Goal: Information Seeking & Learning: Learn about a topic

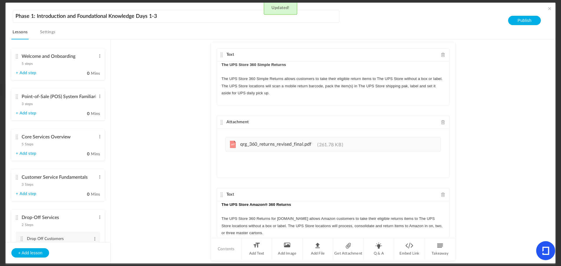
scroll to position [56, 0]
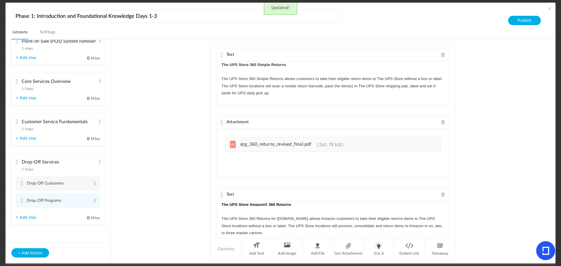
click at [153, 212] on au-course-substep "Text The UPS Store 360 Simple Returns The UPS Store 360 Simple Returns allows c…" at bounding box center [333, 151] width 431 height 225
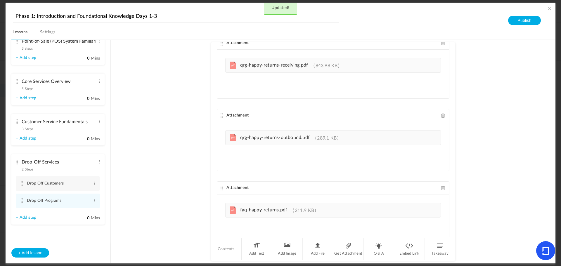
scroll to position [683, 0]
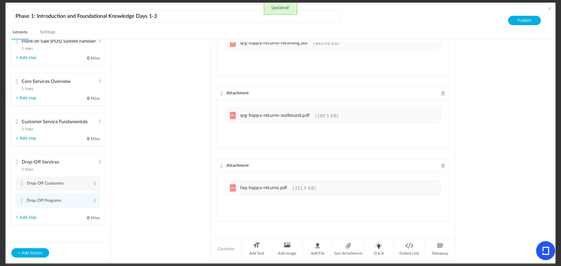
click at [19, 217] on link "+ Add step" at bounding box center [26, 217] width 20 height 5
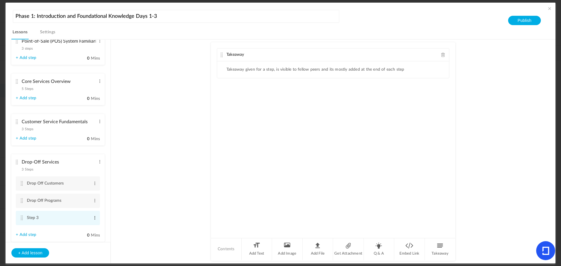
click at [94, 217] on span at bounding box center [95, 218] width 4 height 6
click at [82, 226] on link "Edit" at bounding box center [85, 227] width 23 height 7
type input "S"
type input "R"
type input "Drop Off WBTs"
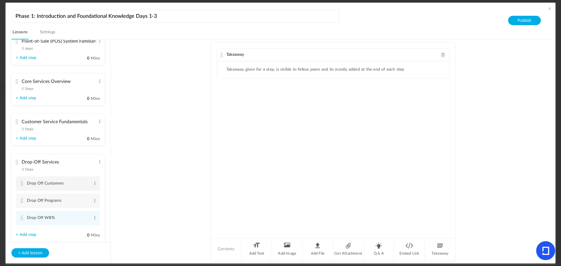
click at [21, 181] on li "Drop Off Customers Edit Delete" at bounding box center [58, 184] width 84 height 14
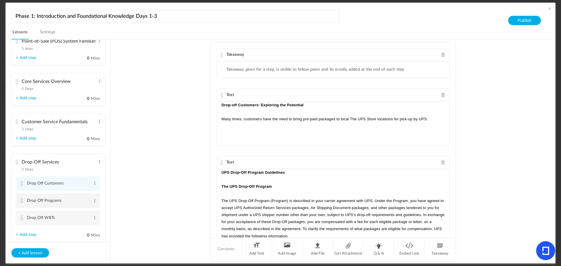
click at [20, 200] on cite at bounding box center [22, 200] width 4 height 5
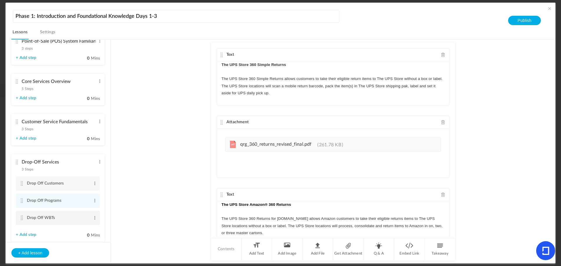
click at [21, 218] on cite at bounding box center [22, 218] width 4 height 5
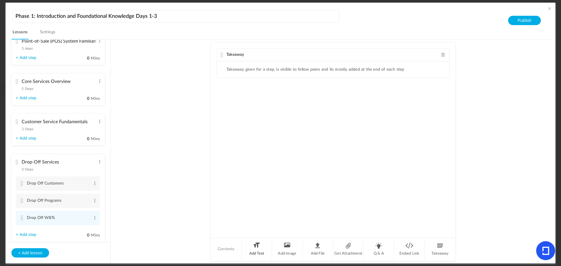
click at [255, 244] on li "Add Text" at bounding box center [257, 250] width 31 height 22
click at [250, 105] on p at bounding box center [333, 105] width 223 height 7
click at [344, 110] on div "The UPS Store 360 Simple Returns Program" at bounding box center [333, 124] width 232 height 44
click at [223, 112] on p "This curriculum introduces franchisees and their associates to the 360 Simple R…" at bounding box center [333, 112] width 223 height 7
drag, startPoint x: 303, startPoint y: 106, endPoint x: 195, endPoint y: 98, distance: 108.8
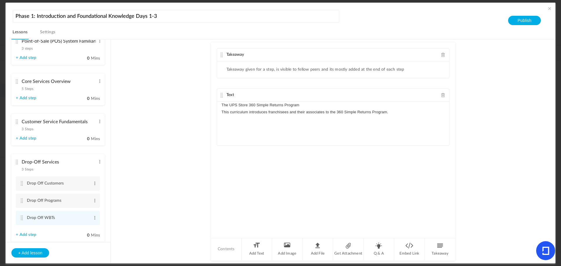
click at [195, 98] on au-course-substep "Takeaway Takeaway given for a step, is visible to fellow peers and its mostly a…" at bounding box center [333, 151] width 431 height 225
click at [335, 108] on p "The UPS Store 360 Simple Returns Program" at bounding box center [333, 105] width 223 height 7
click at [258, 248] on li "Add Text" at bounding box center [257, 250] width 31 height 22
click at [261, 186] on div at bounding box center [333, 191] width 232 height 44
click at [314, 175] on p "The UPS Store 360 Returns for Amazon" at bounding box center [333, 172] width 223 height 7
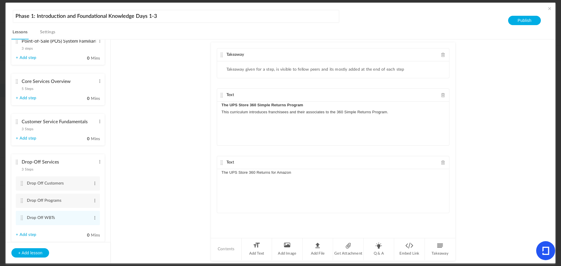
scroll to position [0, 0]
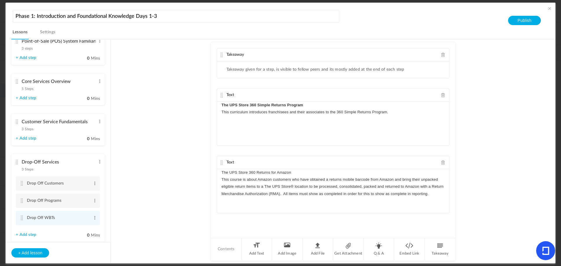
click at [222, 180] on p "This course is about Amazon customers who have obtained a returns mobile barcod…" at bounding box center [333, 186] width 223 height 21
drag, startPoint x: 302, startPoint y: 172, endPoint x: 196, endPoint y: 174, distance: 106.4
click at [196, 174] on au-course-substep "Takeaway Takeaway given for a step, is visible to fellow peers and its mostly a…" at bounding box center [333, 151] width 431 height 225
click at [322, 175] on p "The UPS Store 360 Returns for Amazon" at bounding box center [333, 172] width 223 height 7
click at [320, 170] on p "The UPS Store 360 Returns for Amazon" at bounding box center [333, 172] width 223 height 7
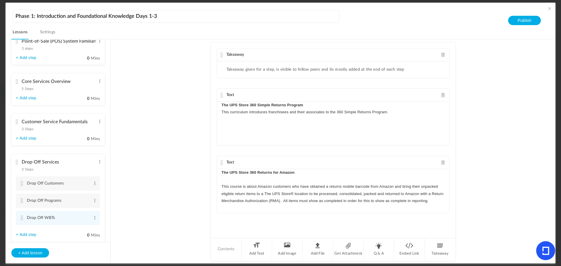
click at [312, 107] on p "The UPS Store 360 Simple Returns Program" at bounding box center [333, 105] width 223 height 7
click at [22, 201] on cite at bounding box center [22, 200] width 4 height 5
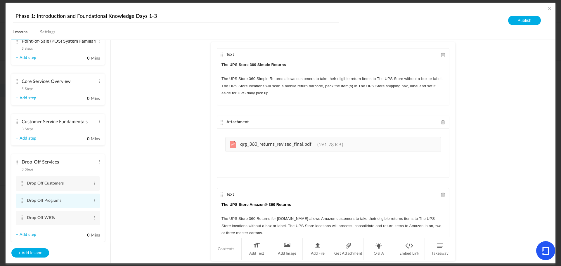
click at [23, 201] on cite at bounding box center [22, 200] width 4 height 5
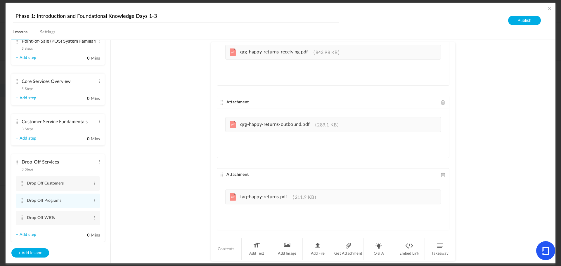
scroll to position [683, 0]
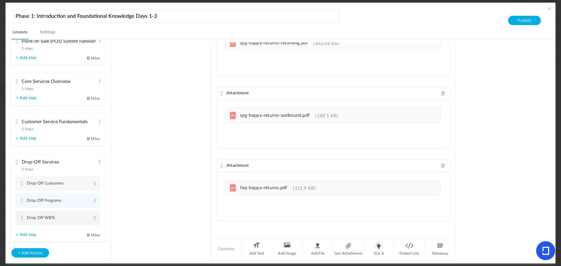
click at [23, 218] on cite at bounding box center [22, 218] width 4 height 5
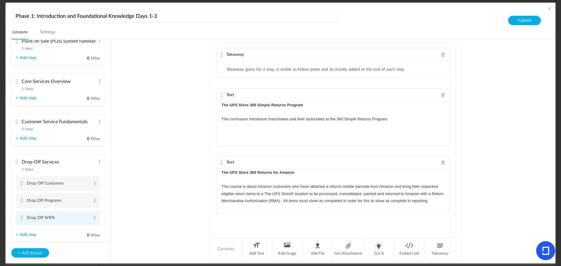
click at [22, 219] on cite at bounding box center [22, 218] width 4 height 5
click at [258, 251] on li "Add Text" at bounding box center [257, 250] width 31 height 22
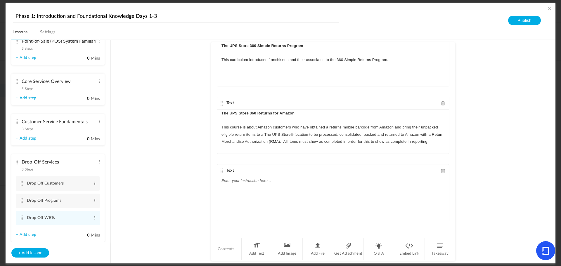
click at [278, 198] on div at bounding box center [333, 199] width 232 height 44
click at [224, 182] on p "The UPS Store® Happy Returns® Return Bar Program" at bounding box center [333, 180] width 223 height 7
click at [222, 112] on strong "The UPS Store 360 Returns for Amazon" at bounding box center [258, 113] width 73 height 4
click at [351, 184] on p "The UPS Store® Happy Returns® Return Bar Program" at bounding box center [333, 180] width 223 height 7
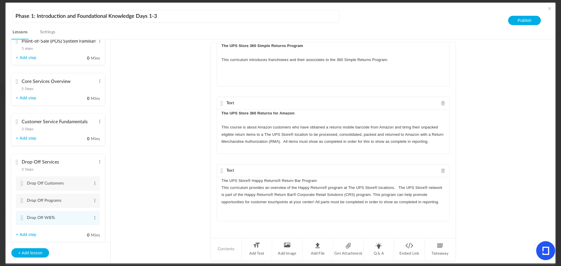
click at [225, 187] on p "This curriculum provides an overview of the Happy Returns® program at The UPS S…" at bounding box center [333, 194] width 223 height 21
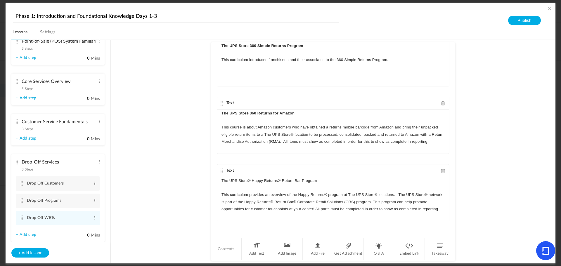
drag, startPoint x: 398, startPoint y: 194, endPoint x: 412, endPoint y: 196, distance: 13.3
click at [399, 195] on p "This curriculum provides an overview of the Happy Returns® program at The UPS S…" at bounding box center [333, 201] width 223 height 21
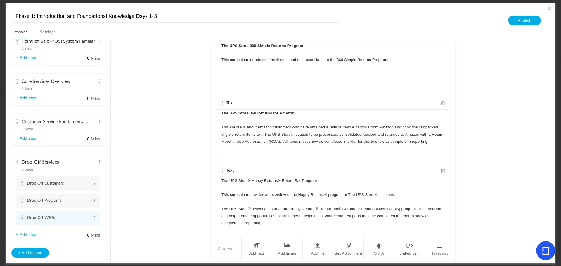
drag, startPoint x: 321, startPoint y: 179, endPoint x: 211, endPoint y: 170, distance: 110.4
click at [211, 170] on div "Takeaway Takeaway given for a step, is visible to fellow peers and its mostly a…" at bounding box center [333, 139] width 244 height 195
click at [146, 149] on au-course-substep "Takeaway Takeaway given for a step, is visible to fellow peers and its mostly a…" at bounding box center [333, 151] width 431 height 225
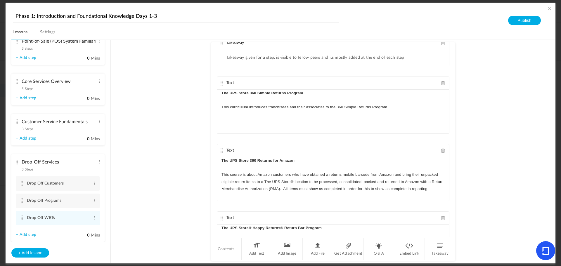
scroll to position [0, 0]
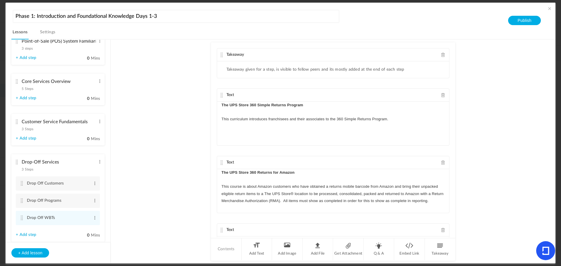
click at [441, 54] on span at bounding box center [443, 55] width 4 height 4
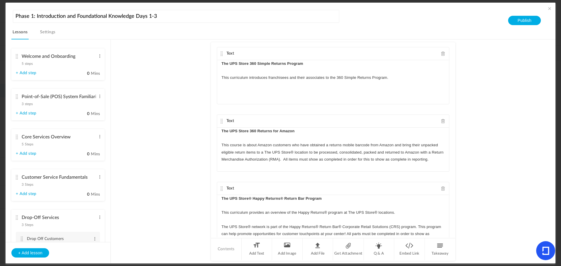
click at [18, 56] on cite at bounding box center [17, 56] width 4 height 5
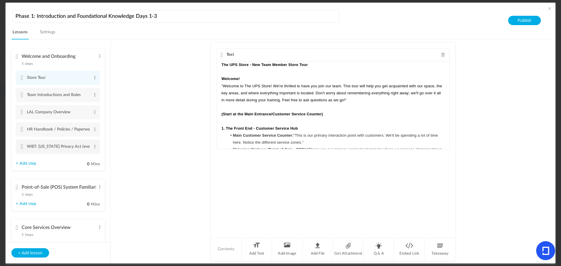
click at [21, 146] on cite at bounding box center [22, 146] width 4 height 5
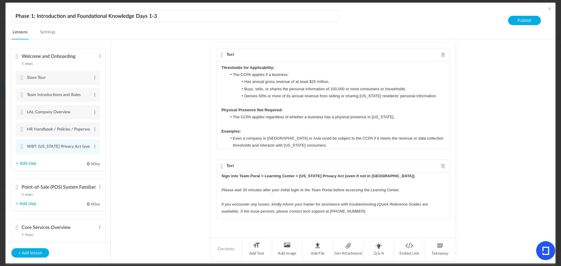
scroll to position [84, 0]
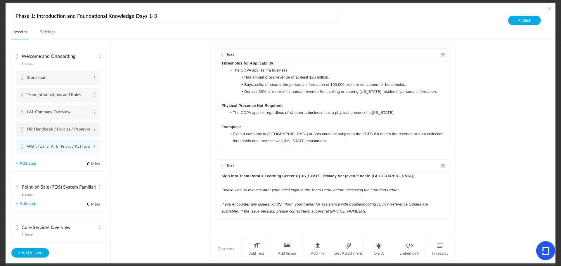
click at [21, 130] on cite at bounding box center [22, 129] width 4 height 5
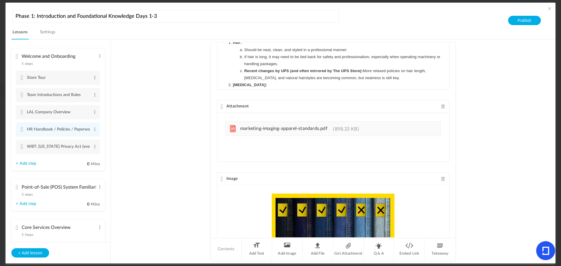
scroll to position [0, 0]
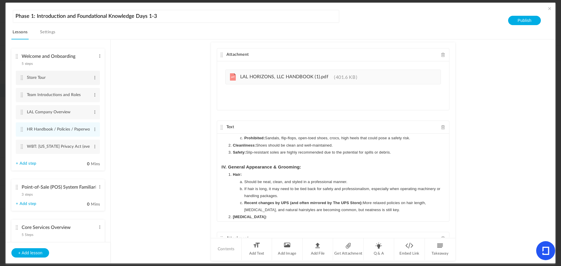
click at [22, 77] on cite at bounding box center [22, 77] width 4 height 5
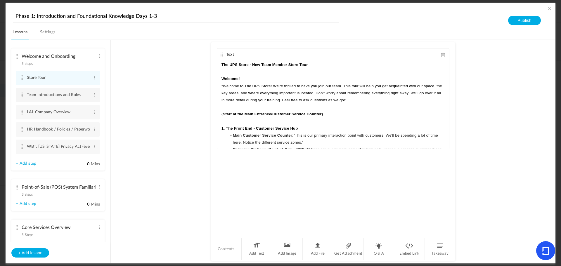
click at [19, 94] on li "Team Introductions and Roles Edit Delete" at bounding box center [58, 95] width 84 height 14
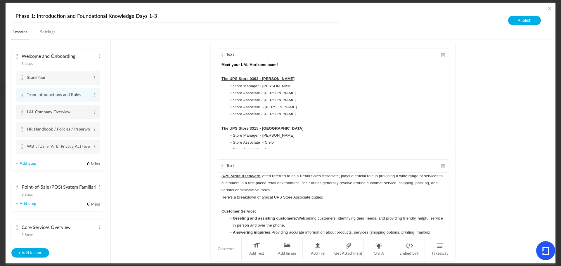
click at [21, 112] on cite at bounding box center [22, 112] width 4 height 5
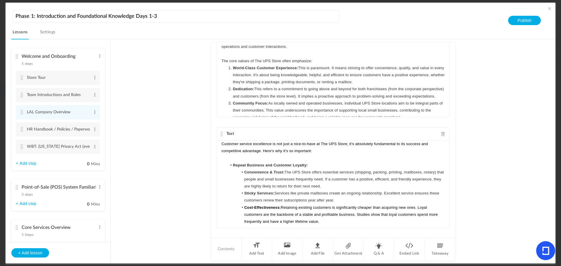
scroll to position [485, 0]
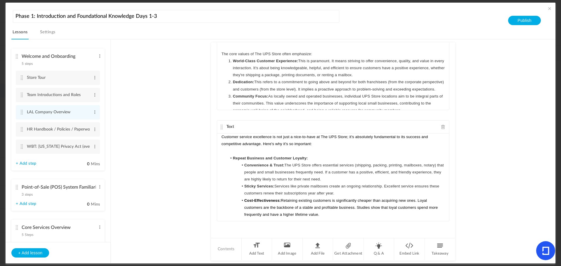
click at [26, 163] on link "+ Add step" at bounding box center [26, 163] width 20 height 5
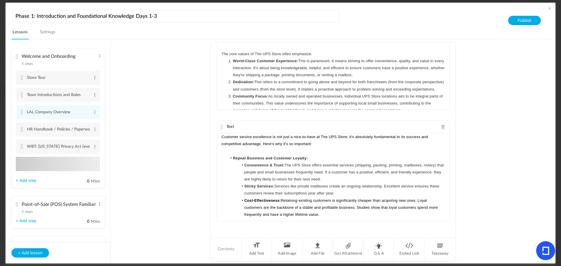
type input "Step 6"
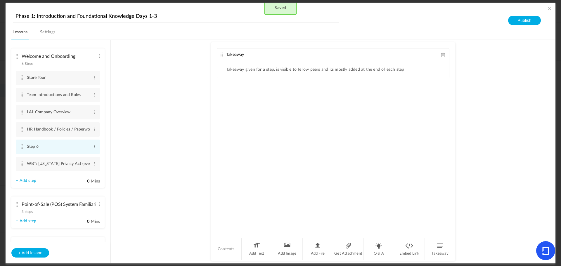
click at [94, 147] on span at bounding box center [95, 147] width 4 height 6
click at [87, 155] on link "Edit" at bounding box center [85, 156] width 23 height 7
type input "S"
type input "P"
type input "Required Programs"
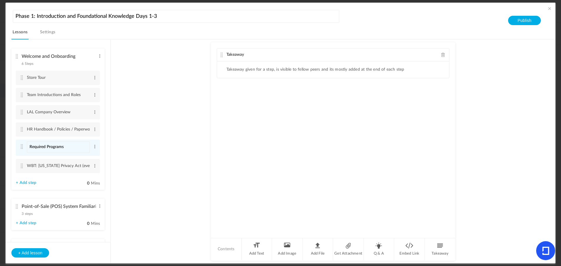
click at [180, 137] on au-course-substep "Takeaway Takeaway given for a step, is visible to fellow peers and its mostly a…" at bounding box center [333, 151] width 431 height 225
click at [259, 244] on li "Add Text" at bounding box center [257, 250] width 31 height 22
click at [443, 52] on div "Takeaway" at bounding box center [333, 55] width 232 height 13
click at [442, 54] on span at bounding box center [443, 55] width 4 height 4
click at [252, 79] on div at bounding box center [333, 83] width 232 height 44
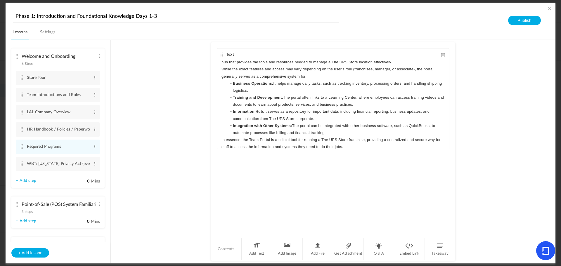
scroll to position [0, 0]
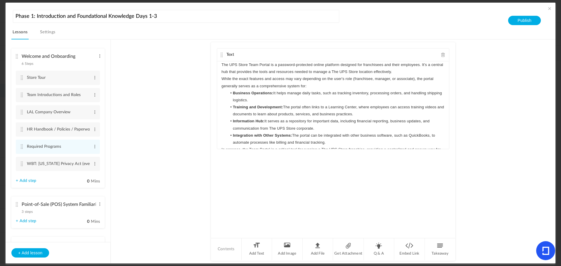
click at [220, 65] on div "The UPS Store Team Portal is a password-protected online platform designed for …" at bounding box center [333, 105] width 232 height 88
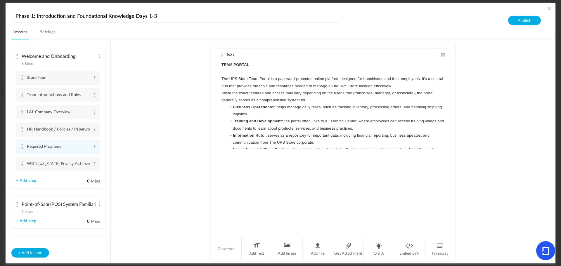
click at [331, 101] on p "While the exact features and access may vary depending on the user's role (fran…" at bounding box center [333, 97] width 223 height 14
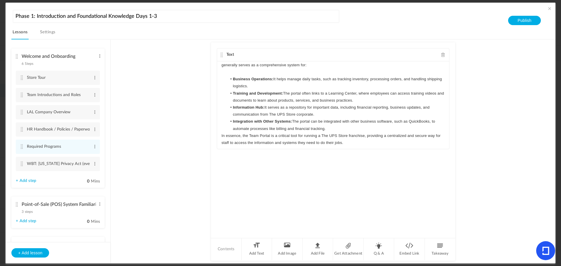
scroll to position [37, 0]
click at [338, 125] on li "Integration with Other Systems: The portal can be integrated with other busines…" at bounding box center [336, 123] width 218 height 14
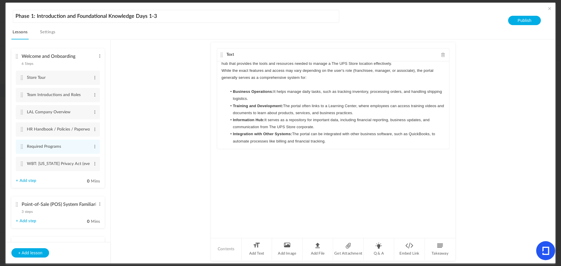
scroll to position [44, 0]
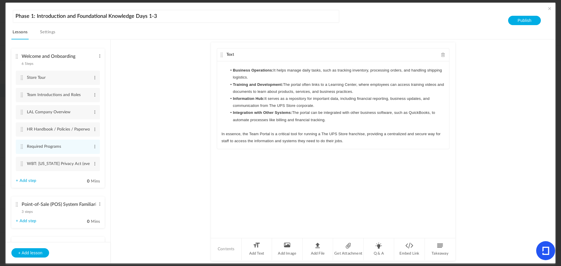
click at [340, 183] on div "Text TEAM PORTAL The UPS Store Team Portal is a password-protected online platf…" at bounding box center [333, 139] width 244 height 195
click at [333, 184] on div "Text TEAM PORTAL The UPS Store Team Portal is a password-protected online platf…" at bounding box center [333, 139] width 244 height 195
click at [319, 249] on li "Add File" at bounding box center [318, 250] width 31 height 22
click at [312, 248] on li "Add File" at bounding box center [318, 250] width 31 height 22
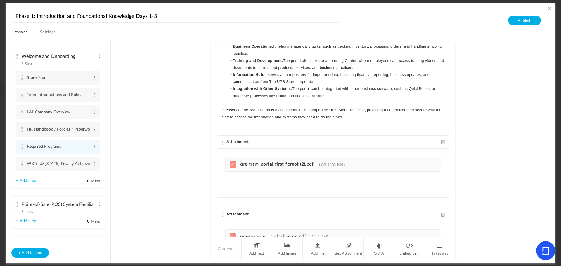
click at [189, 185] on au-course-substep "Text TEAM PORTAL The UPS Store Team Portal is a password-protected online platf…" at bounding box center [333, 151] width 431 height 225
drag, startPoint x: 455, startPoint y: 84, endPoint x: 453, endPoint y: 47, distance: 36.9
click at [453, 47] on au-course-substep "Text TEAM PORTAL The UPS Store Team Portal is a password-protected online platf…" at bounding box center [333, 151] width 431 height 225
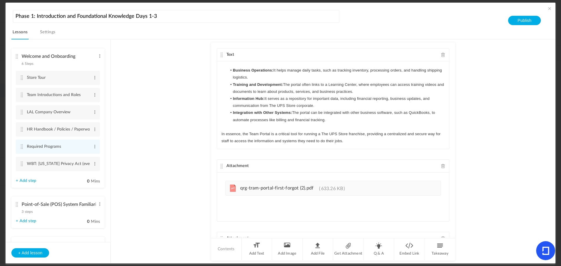
drag, startPoint x: 455, startPoint y: 86, endPoint x: 455, endPoint y: 139, distance: 52.9
click at [455, 139] on au-course-substep "Text TEAM PORTAL The UPS Store Team Portal is a password-protected online platf…" at bounding box center [333, 151] width 431 height 225
drag, startPoint x: 452, startPoint y: 125, endPoint x: 454, endPoint y: 229, distance: 103.2
click at [454, 229] on div "Text TEAM PORTAL The UPS Store Team Portal is a password-protected online platf…" at bounding box center [333, 139] width 244 height 195
click at [461, 182] on au-course-substep "Text TEAM PORTAL The UPS Store Team Portal is a password-protected online platf…" at bounding box center [333, 151] width 431 height 225
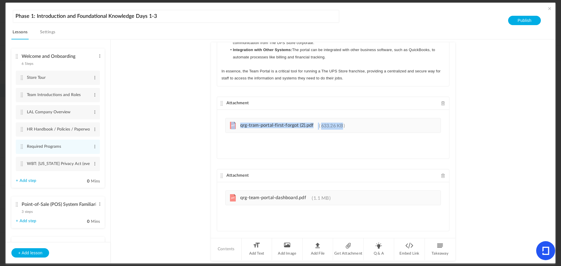
scroll to position [73, 0]
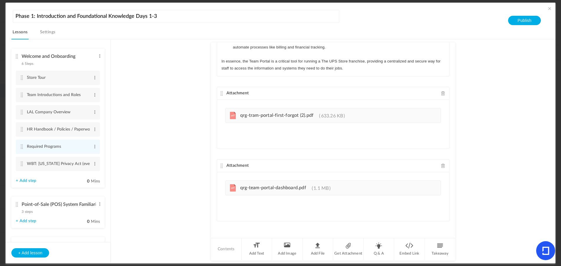
click at [476, 214] on au-course-substep "Text TEAM PORTAL The UPS Store Team Portal is a password-protected online platf…" at bounding box center [333, 151] width 431 height 225
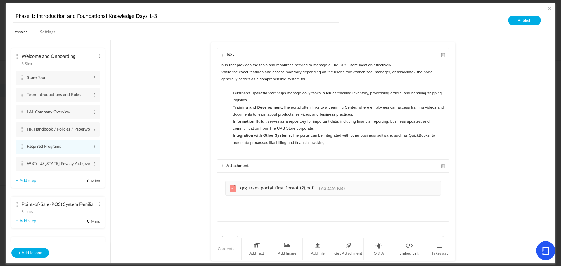
scroll to position [0, 0]
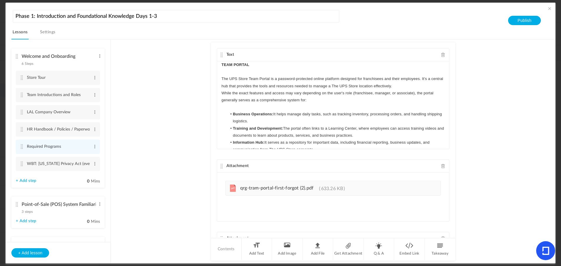
click at [220, 64] on div "TEAM PORTAL The UPS Store Team Portal is a password-protected online platform d…" at bounding box center [333, 105] width 232 height 88
click at [481, 108] on au-course-substep "Text THE UPS STORE TEAM PORTAL The UPS Store Team Portal is a password-protecte…" at bounding box center [333, 151] width 431 height 225
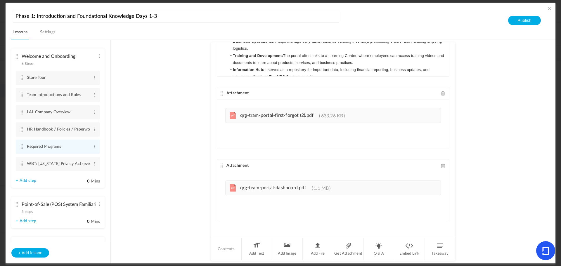
click at [157, 165] on au-course-substep "Text THE UPS STORE TEAM PORTAL The UPS Store Team Portal is a password-protecte…" at bounding box center [333, 151] width 431 height 225
click at [252, 247] on li "Add Text" at bounding box center [257, 250] width 31 height 22
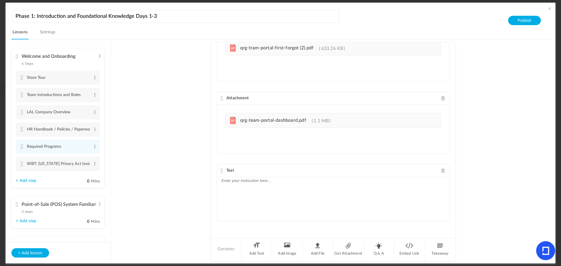
click at [234, 194] on div at bounding box center [333, 199] width 232 height 44
click at [252, 179] on p "SLACK" at bounding box center [333, 180] width 223 height 7
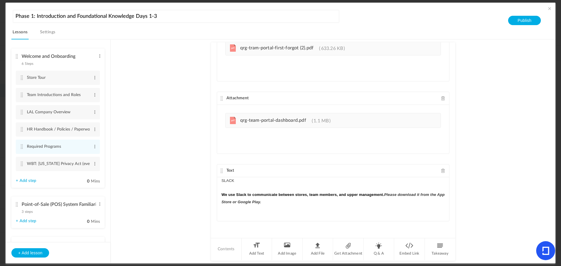
scroll to position [0, 0]
click at [237, 173] on div "Text" at bounding box center [333, 171] width 232 height 13
click at [239, 179] on p "SLACK" at bounding box center [333, 180] width 223 height 7
drag, startPoint x: 240, startPoint y: 180, endPoint x: 205, endPoint y: 180, distance: 35.1
click at [206, 180] on au-course-substep "Text THE UPS STORE TEAM PORTAL The UPS Store Team Portal is a password-protecte…" at bounding box center [333, 151] width 431 height 225
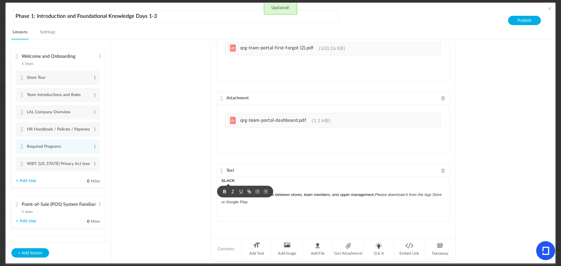
click at [294, 213] on div "SLACK ﻿ ﻿﻿﻿﻿﻿﻿﻿ We use Slack to communicate between stores, team members, and u…" at bounding box center [333, 199] width 232 height 44
click at [258, 250] on li "Add Text" at bounding box center [257, 250] width 31 height 22
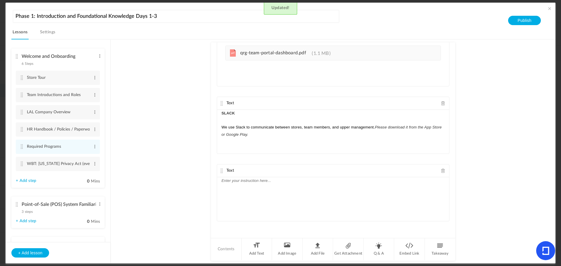
click at [233, 190] on div at bounding box center [333, 199] width 232 height 44
click at [297, 188] on div "WHEN I WORK" at bounding box center [333, 199] width 232 height 44
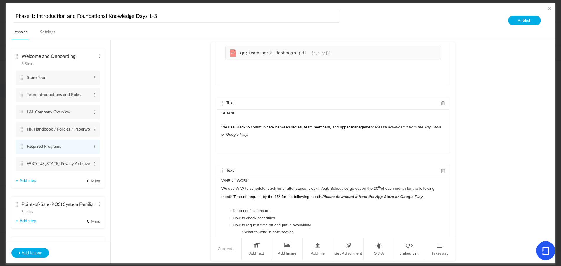
click at [282, 182] on p "WHEN I WORK" at bounding box center [333, 180] width 223 height 7
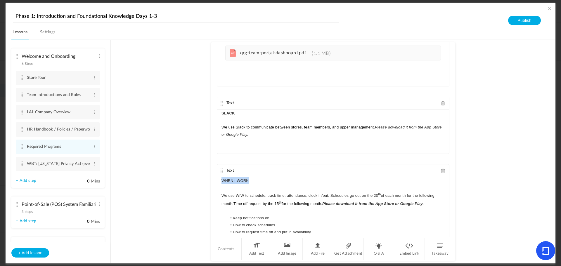
drag, startPoint x: 258, startPoint y: 183, endPoint x: 193, endPoint y: 180, distance: 65.5
click at [193, 180] on au-course-substep "Text THE UPS STORE TEAM PORTAL The UPS Store Team Portal is a password-protecte…" at bounding box center [333, 151] width 431 height 225
drag, startPoint x: 244, startPoint y: 115, endPoint x: 191, endPoint y: 113, distance: 52.6
click at [191, 113] on au-course-substep "Text THE UPS STORE TEAM PORTAL The UPS Store Team Portal is a password-protecte…" at bounding box center [333, 151] width 431 height 225
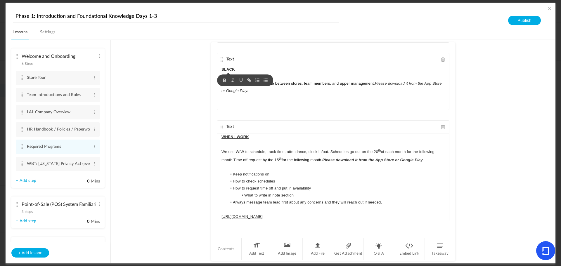
click at [496, 164] on au-course-substep "Text THE UPS STORE TEAM PORTAL The UPS Store Team Portal is a password-protecte…" at bounding box center [333, 151] width 431 height 225
click at [243, 74] on p "﻿ ﻿﻿﻿﻿﻿﻿﻿" at bounding box center [333, 76] width 223 height 7
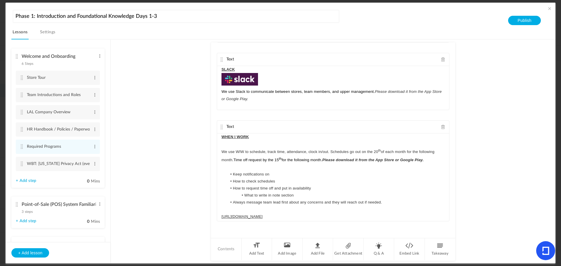
click at [235, 69] on p "SLACK" at bounding box center [333, 69] width 223 height 7
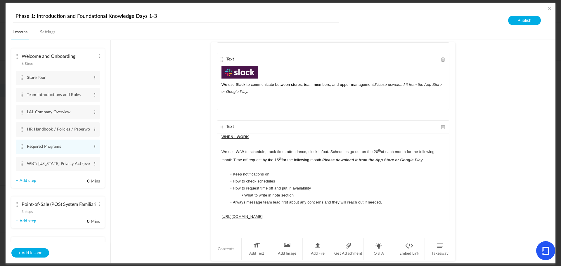
click at [301, 105] on div "﻿ ﻿﻿﻿﻿﻿﻿﻿ We use Slack to communicate between stores, team members, and upper m…" at bounding box center [333, 88] width 232 height 44
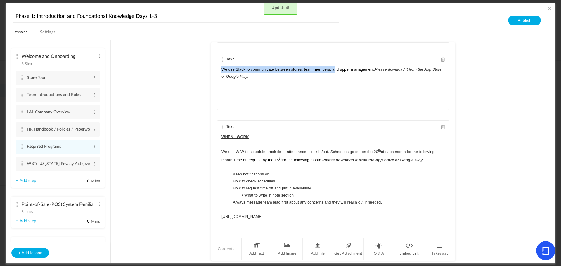
drag, startPoint x: 10, startPoint y: 121, endPoint x: 222, endPoint y: 70, distance: 218.0
click at [222, 70] on span "We use Slack to communicate between stores, team members, and upper management." at bounding box center [298, 69] width 153 height 4
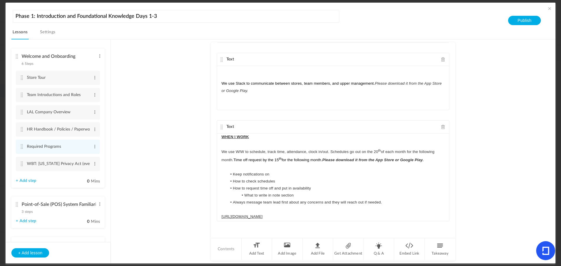
click at [222, 69] on p at bounding box center [333, 69] width 223 height 7
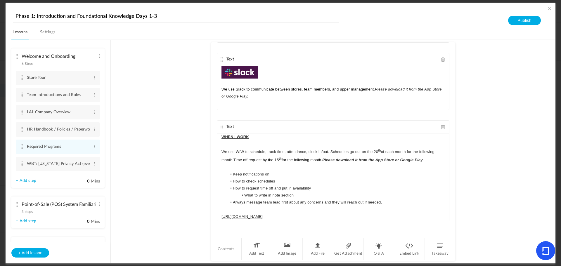
click at [345, 100] on p "﻿ We use Slack to communicate between stores, team members, and upper managemen…" at bounding box center [333, 93] width 223 height 14
click at [316, 84] on p at bounding box center [333, 82] width 223 height 7
click at [292, 151] on p "We use WIW to schedule, track time, attendance, clock in/out. Schedules go out …" at bounding box center [333, 156] width 223 height 16
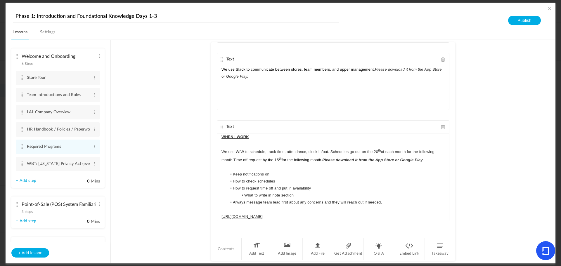
click at [222, 69] on span "We use Slack to communicate between stores, team members, and upper management." at bounding box center [298, 69] width 153 height 4
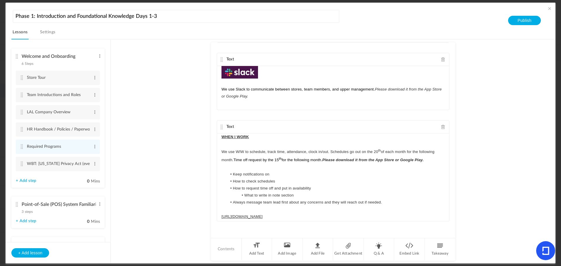
click at [289, 104] on div "﻿ We use Slack to communicate between stores, team members, and upper managemen…" at bounding box center [333, 88] width 232 height 44
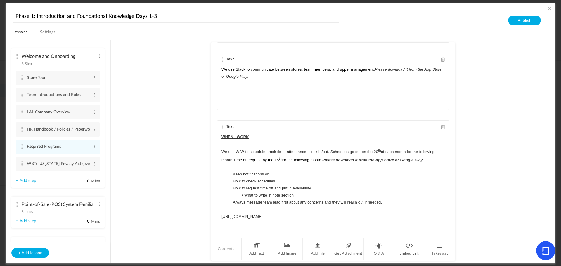
click at [220, 70] on div "We use Slack to communicate between stores, team members, and upper management.…" at bounding box center [333, 88] width 232 height 44
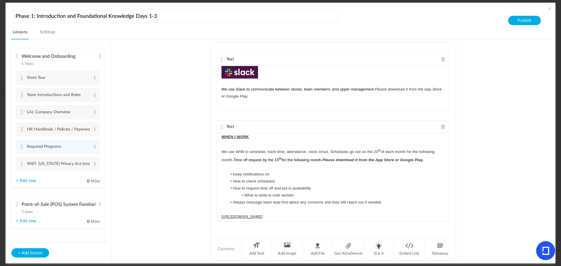
click at [259, 73] on p at bounding box center [333, 72] width 223 height 13
click at [262, 73] on p at bounding box center [333, 72] width 223 height 13
click at [253, 96] on p "We use Slack to communicate between stores, team members, and upper management.…" at bounding box center [333, 93] width 223 height 14
click at [305, 80] on p at bounding box center [333, 82] width 223 height 7
click at [322, 101] on div "We use Slack to communicate between stores, team members, and upper management.…" at bounding box center [333, 88] width 232 height 44
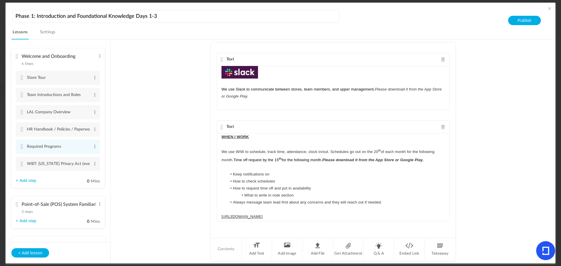
click at [375, 88] on em "Please download it from the App Store or Google Play." at bounding box center [333, 92] width 222 height 11
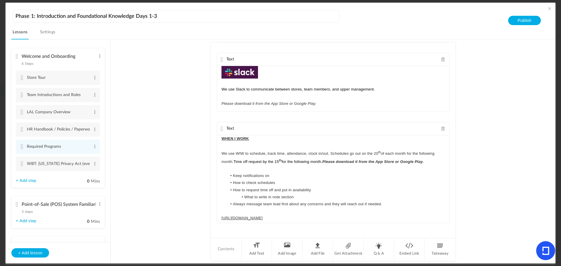
click at [384, 101] on p "﻿ Please download it from the App Store or Google Play." at bounding box center [333, 103] width 223 height 7
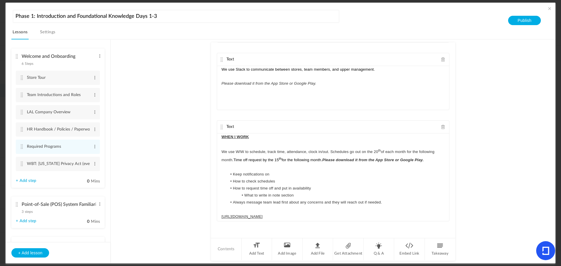
click at [233, 140] on p "WHEN I WORK" at bounding box center [333, 137] width 223 height 7
click at [222, 69] on span "We use Slack to communicate between stores, team members, and upper management." at bounding box center [298, 69] width 153 height 4
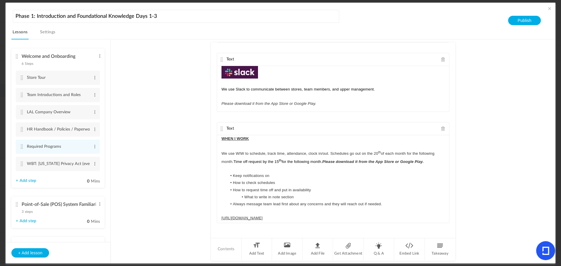
click at [288, 73] on p at bounding box center [333, 72] width 223 height 13
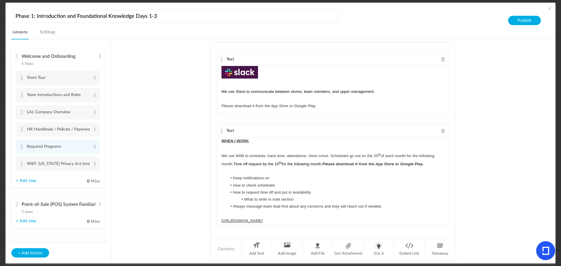
click at [288, 72] on p at bounding box center [333, 73] width 223 height 15
click at [285, 94] on p "We use Slack to communicate between stores, team members, and upper management." at bounding box center [333, 91] width 223 height 7
click at [308, 100] on p at bounding box center [333, 99] width 223 height 7
click at [272, 86] on p at bounding box center [333, 84] width 223 height 7
click at [272, 82] on p at bounding box center [333, 84] width 223 height 7
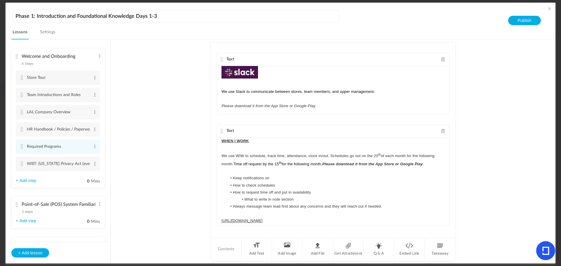
click at [220, 69] on div "We use Slack to communicate between stores, team members, and upper management.…" at bounding box center [333, 90] width 232 height 48
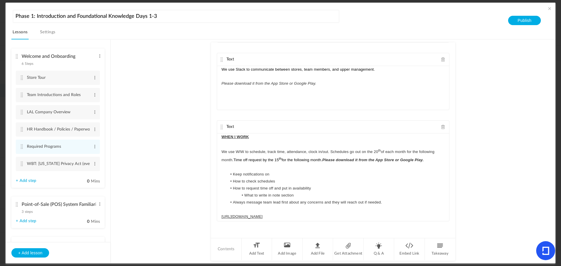
click at [480, 102] on au-course-substep "Text THE UPS STORE TEAM PORTAL The UPS Store Team Portal is a password-protecte…" at bounding box center [333, 151] width 431 height 225
click at [219, 68] on div "We use Slack to communicate between stores, team members, and upper management.…" at bounding box center [333, 88] width 232 height 44
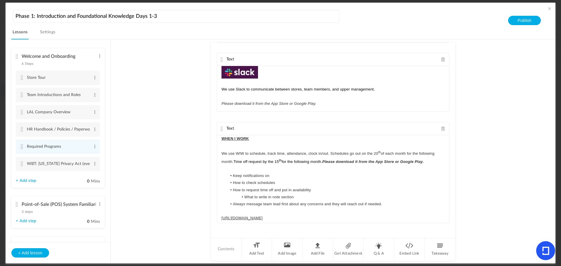
click at [410, 101] on p "Please download it from the App Store or Google Play." at bounding box center [333, 103] width 223 height 7
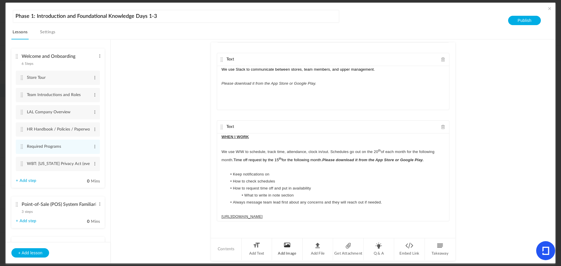
drag, startPoint x: 288, startPoint y: 246, endPoint x: 284, endPoint y: 241, distance: 6.4
click at [288, 246] on li "Add Image" at bounding box center [287, 250] width 31 height 22
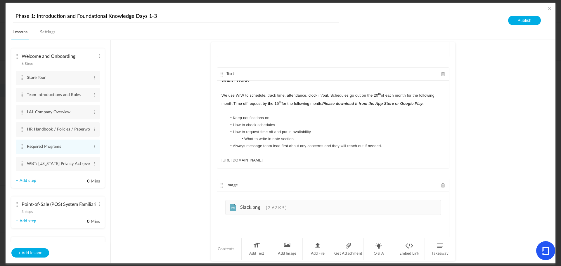
scroll to position [275, 0]
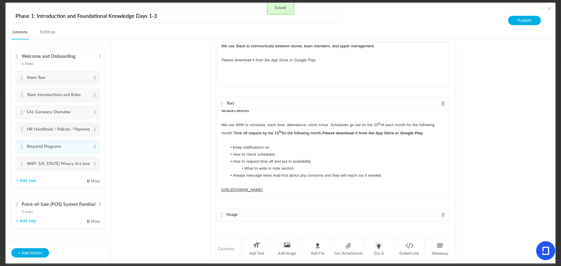
drag, startPoint x: 221, startPoint y: 187, endPoint x: 223, endPoint y: 97, distance: 89.8
click at [223, 97] on div "Text THE UPS STORE TEAM PORTAL The UPS Store Team Portal is a password-protecte…" at bounding box center [333, 139] width 244 height 195
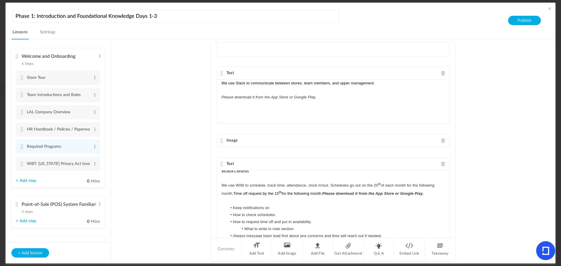
scroll to position [236, 0]
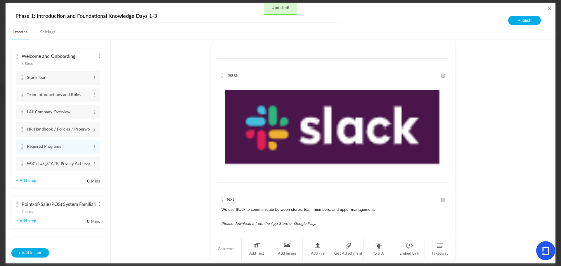
click at [494, 185] on au-course-substep "Text THE UPS STORE TEAM PORTAL The UPS Store Team Portal is a password-protecte…" at bounding box center [333, 151] width 431 height 225
click at [441, 75] on span at bounding box center [443, 75] width 4 height 4
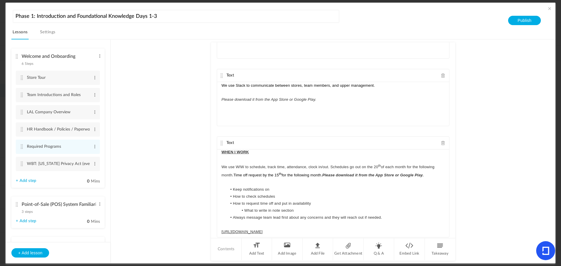
scroll to position [0, 0]
click at [222, 87] on span "We use Slack to communicate between stores, team members, and upper management." at bounding box center [298, 85] width 153 height 4
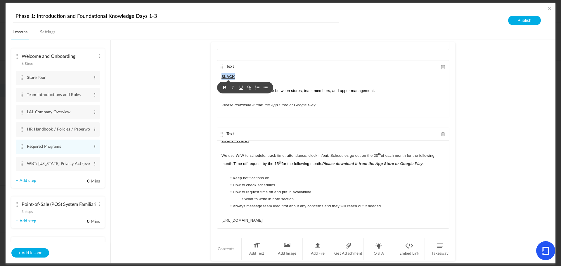
scroll to position [252, 0]
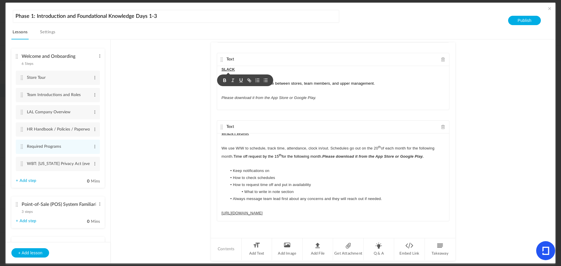
click at [400, 205] on p at bounding box center [333, 206] width 223 height 7
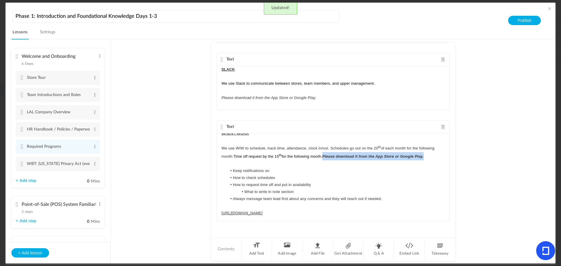
drag, startPoint x: 325, startPoint y: 156, endPoint x: 429, endPoint y: 160, distance: 104.7
click at [429, 160] on p "We use WIW to schedule, track time, attendance, clock in/out. Schedules go out …" at bounding box center [333, 152] width 223 height 16
copy em "Please download it from the App Store or Google Play."
click at [287, 212] on p "https://appx.wheniwork.com/" at bounding box center [333, 213] width 223 height 7
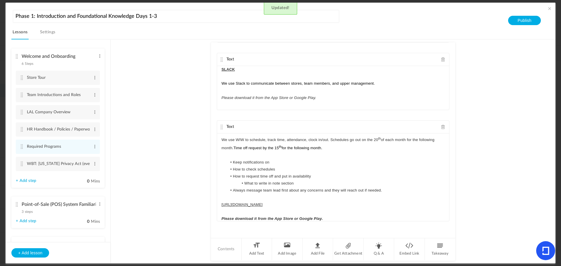
scroll to position [18, 0]
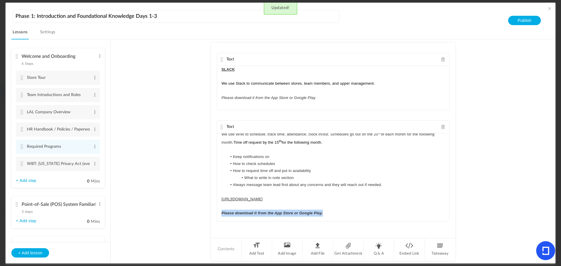
drag, startPoint x: 334, startPoint y: 214, endPoint x: 201, endPoint y: 215, distance: 133.0
click at [201, 215] on au-course-substep "Text THE UPS STORE TEAM PORTAL The UPS Store Team Portal is a password-protecte…" at bounding box center [333, 151] width 431 height 225
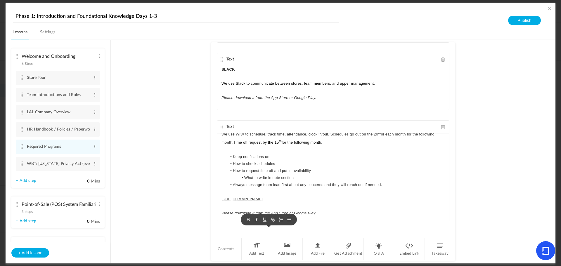
click at [375, 206] on p at bounding box center [333, 206] width 223 height 7
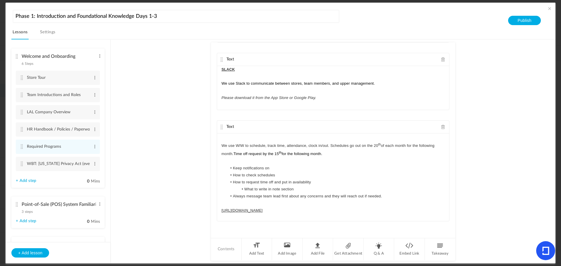
scroll to position [0, 0]
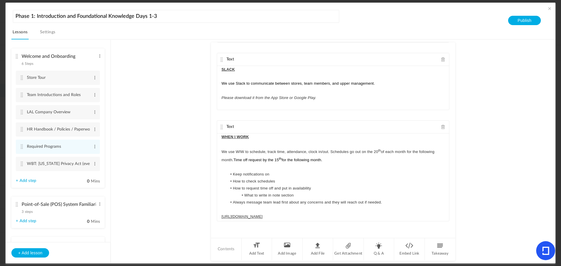
click at [499, 131] on au-course-substep "Text THE UPS STORE TEAM PORTAL The UPS Store Team Portal is a password-protecte…" at bounding box center [333, 151] width 431 height 225
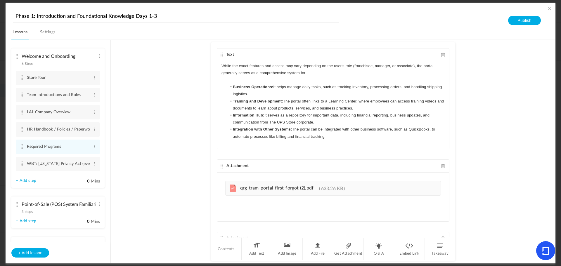
scroll to position [44, 0]
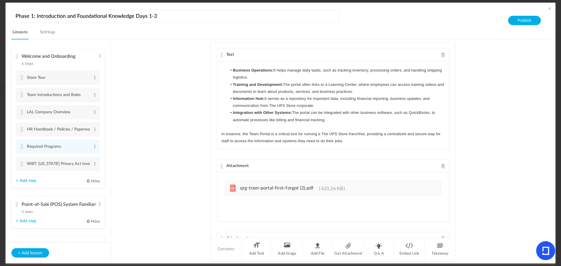
click at [359, 142] on p "In essence, the Team Portal is a critical tool for running a The UPS Store fran…" at bounding box center [333, 138] width 223 height 14
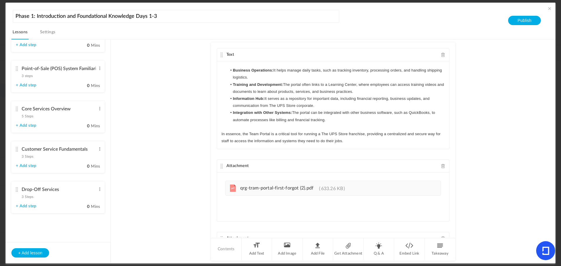
scroll to position [143, 0]
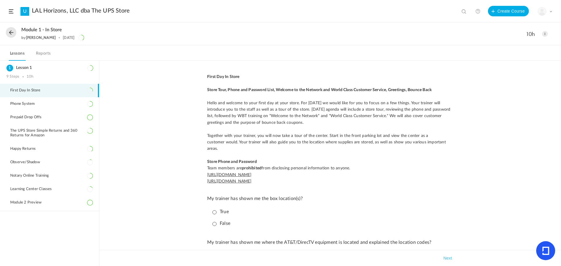
click at [10, 34] on button at bounding box center [11, 32] width 11 height 11
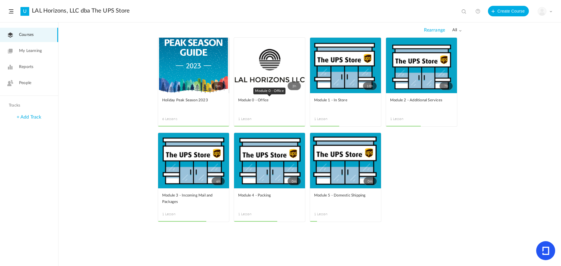
click at [260, 108] on link "Module 0 - Office" at bounding box center [269, 103] width 63 height 13
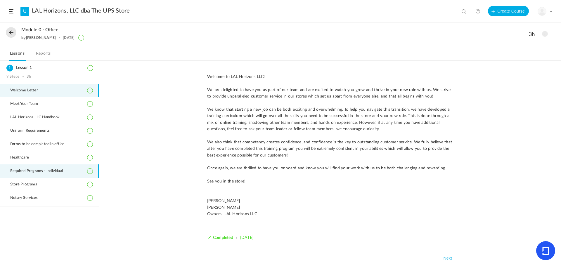
click at [39, 172] on span "Required Programs - Individual" at bounding box center [40, 171] width 60 height 5
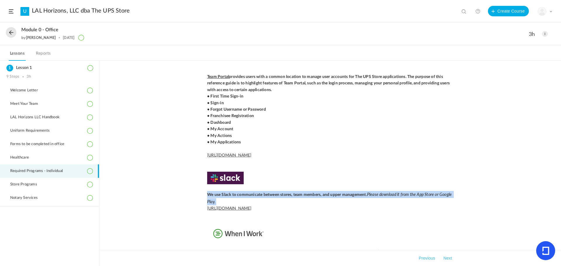
drag, startPoint x: 232, startPoint y: 201, endPoint x: 206, endPoint y: 194, distance: 27.1
click at [206, 194] on div "Team Portal provides users with a common location to manage user accounts for T…" at bounding box center [330, 211] width 258 height 275
copy p "﻿﻿﻿﻿﻿﻿﻿﻿ We use Slack to communicate between stores, team members, and upper ma…"
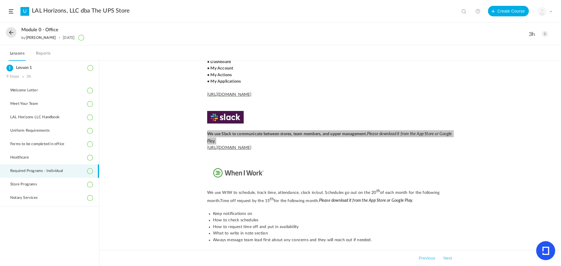
scroll to position [99, 0]
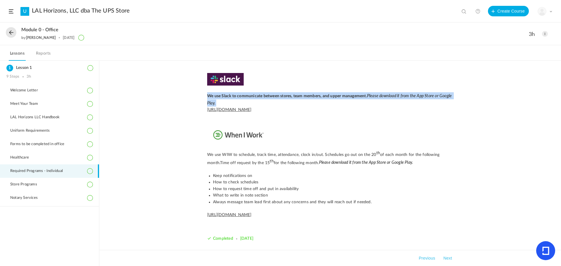
drag, startPoint x: 267, startPoint y: 216, endPoint x: 207, endPoint y: 155, distance: 85.8
click at [207, 155] on p "Team Portal provides users with a common location to manage user accounts for T…" at bounding box center [330, 97] width 246 height 244
copy p "We use WIW to schedule, track time, attendance, clock in/out. Schedules go out …"
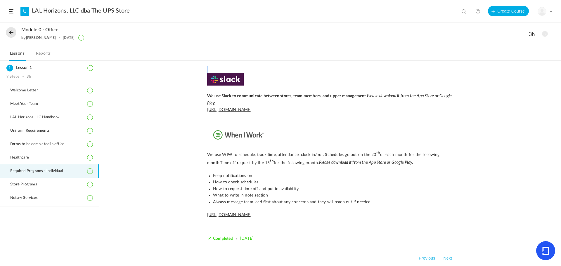
drag, startPoint x: 203, startPoint y: 72, endPoint x: 246, endPoint y: 84, distance: 44.4
click at [246, 84] on div "Team Portal provides users with a common location to manage user accounts for T…" at bounding box center [330, 112] width 258 height 275
drag, startPoint x: 254, startPoint y: 98, endPoint x: 234, endPoint y: 134, distance: 41.7
